Goal: Go to known website: Go to known website

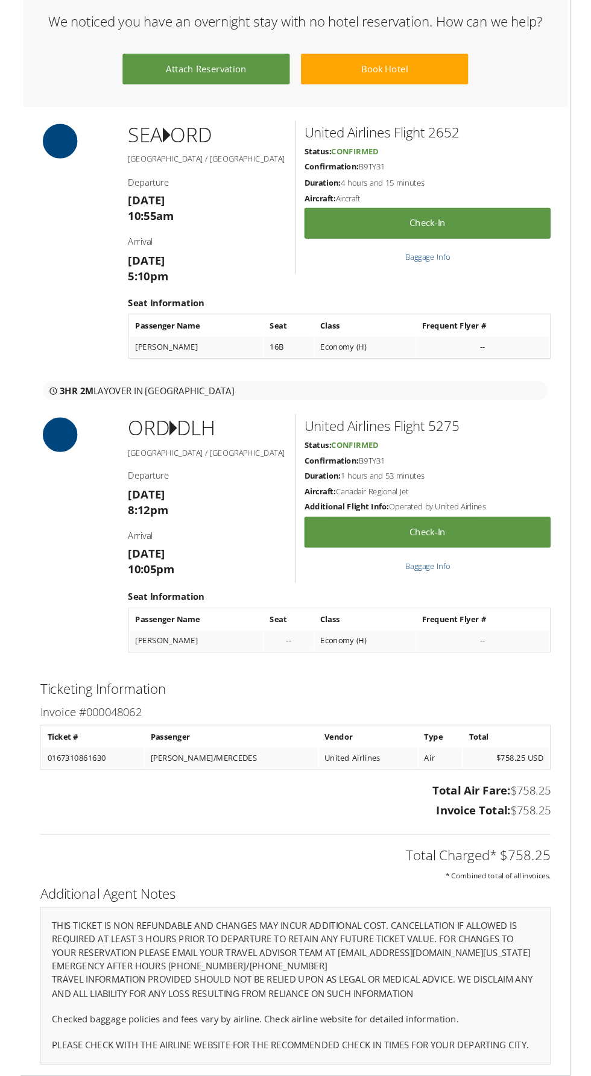
scroll to position [1174, 0]
click at [531, 589] on link "Check-in" at bounding box center [437, 572] width 265 height 33
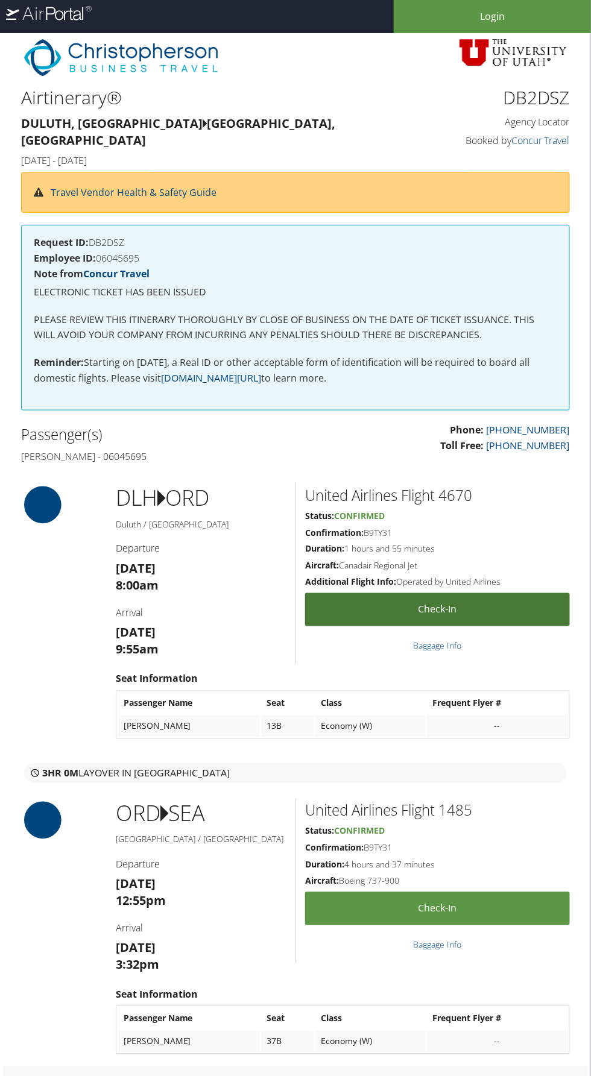
click at [521, 626] on link "Check-in" at bounding box center [437, 609] width 265 height 33
click at [555, 142] on link "Concur Travel" at bounding box center [540, 140] width 58 height 13
